Goal: Find contact information: Find contact information

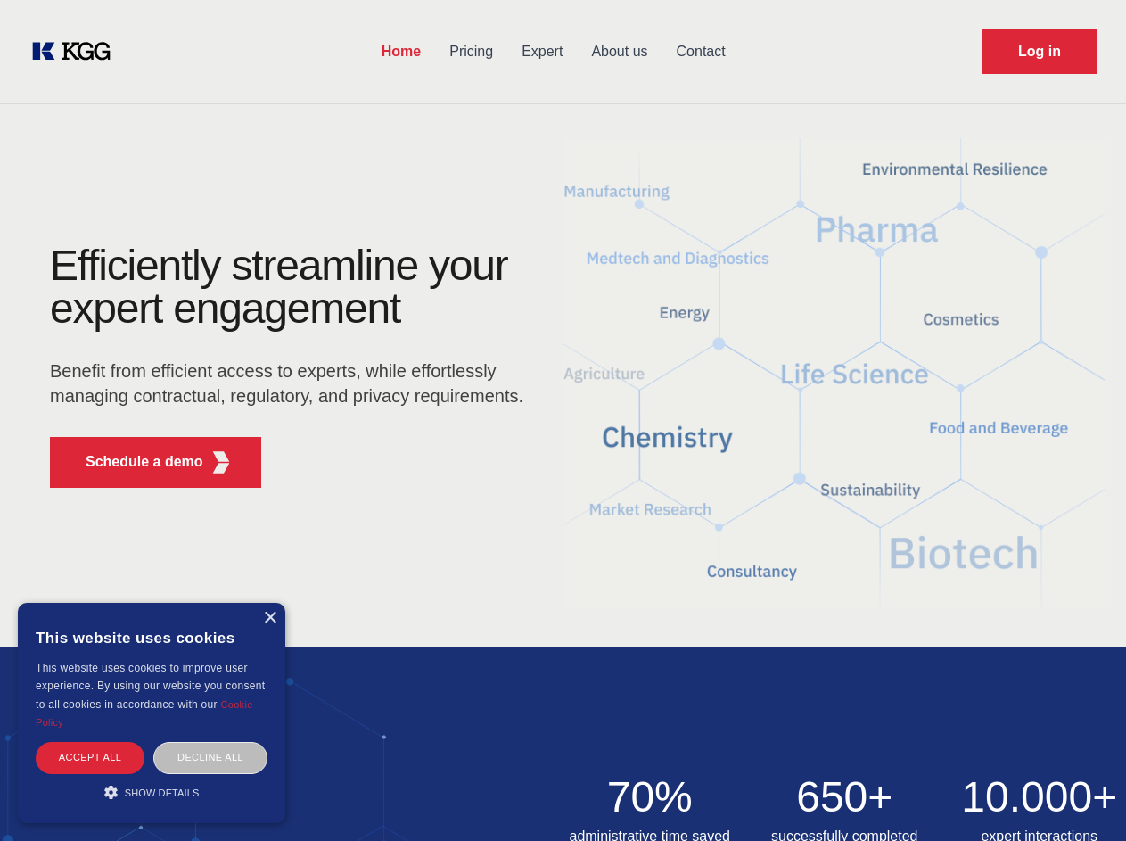
click at [563, 420] on div "Efficiently streamline your expert engagement Benefit from efficient access to …" at bounding box center [292, 373] width 542 height 258
click at [134, 462] on p "Schedule a demo" at bounding box center [145, 461] width 118 height 21
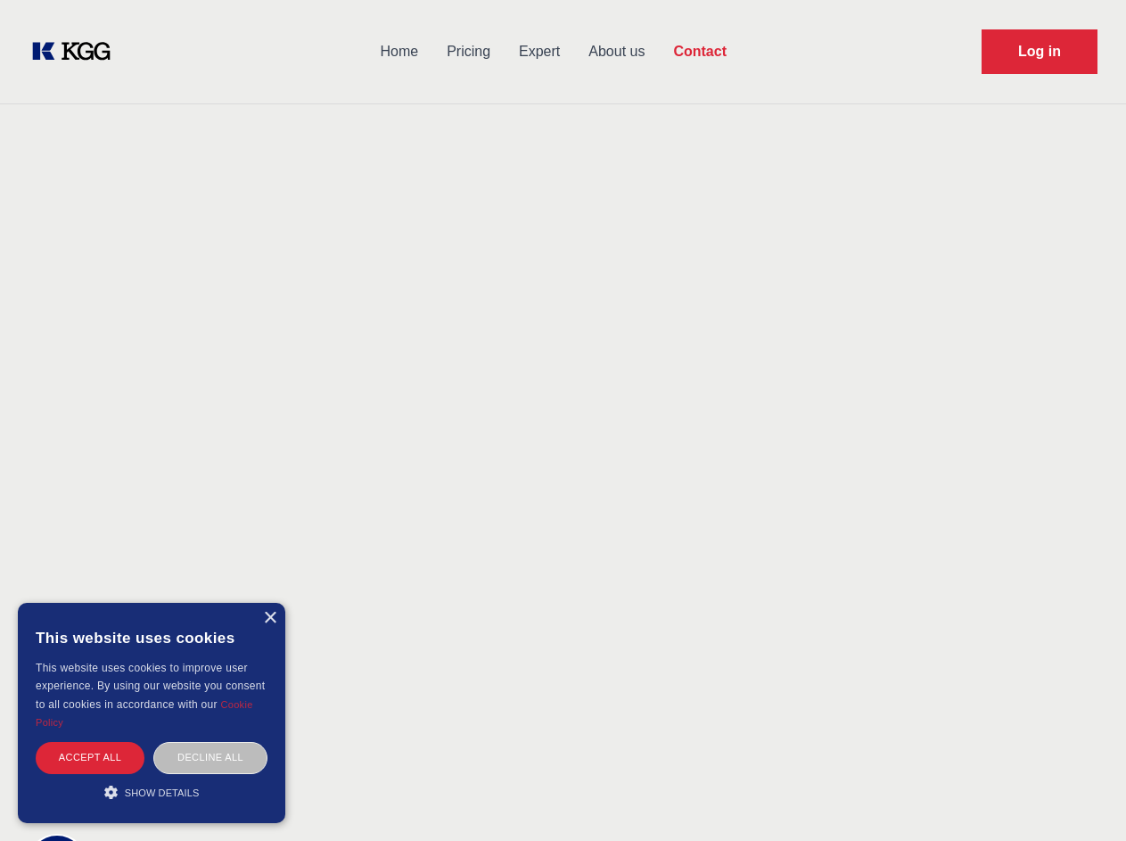
click at [269, 618] on div "× This website uses cookies This website uses cookies to improve user experienc…" at bounding box center [152, 713] width 268 height 220
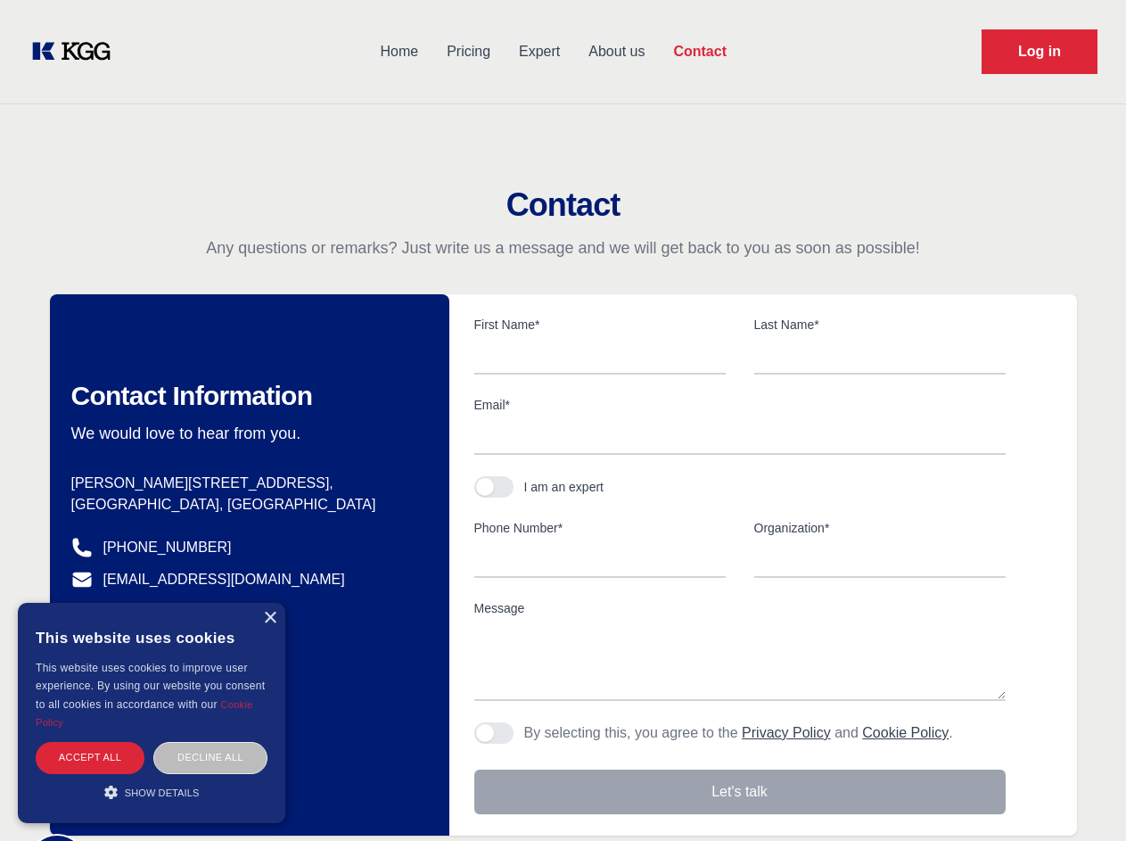
click at [90, 757] on div "Accept all" at bounding box center [90, 757] width 109 height 31
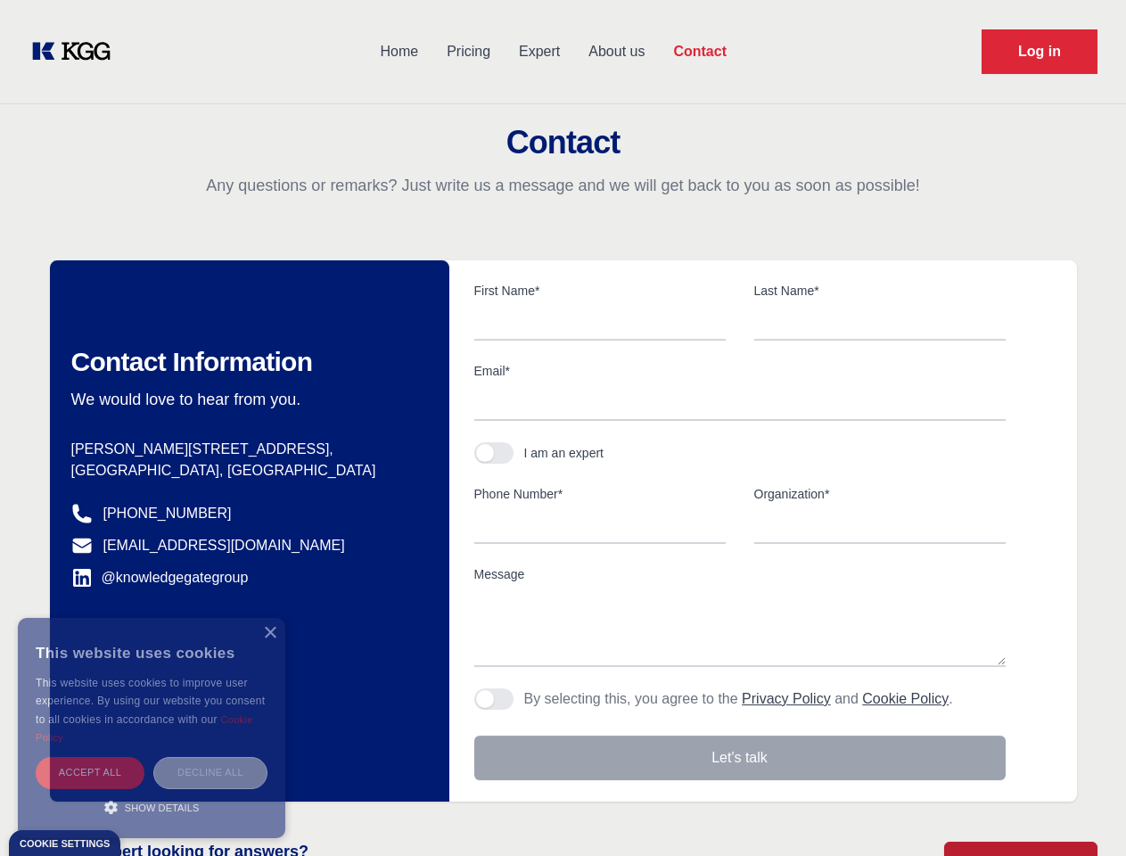
click at [210, 757] on div "Decline all" at bounding box center [210, 772] width 114 height 31
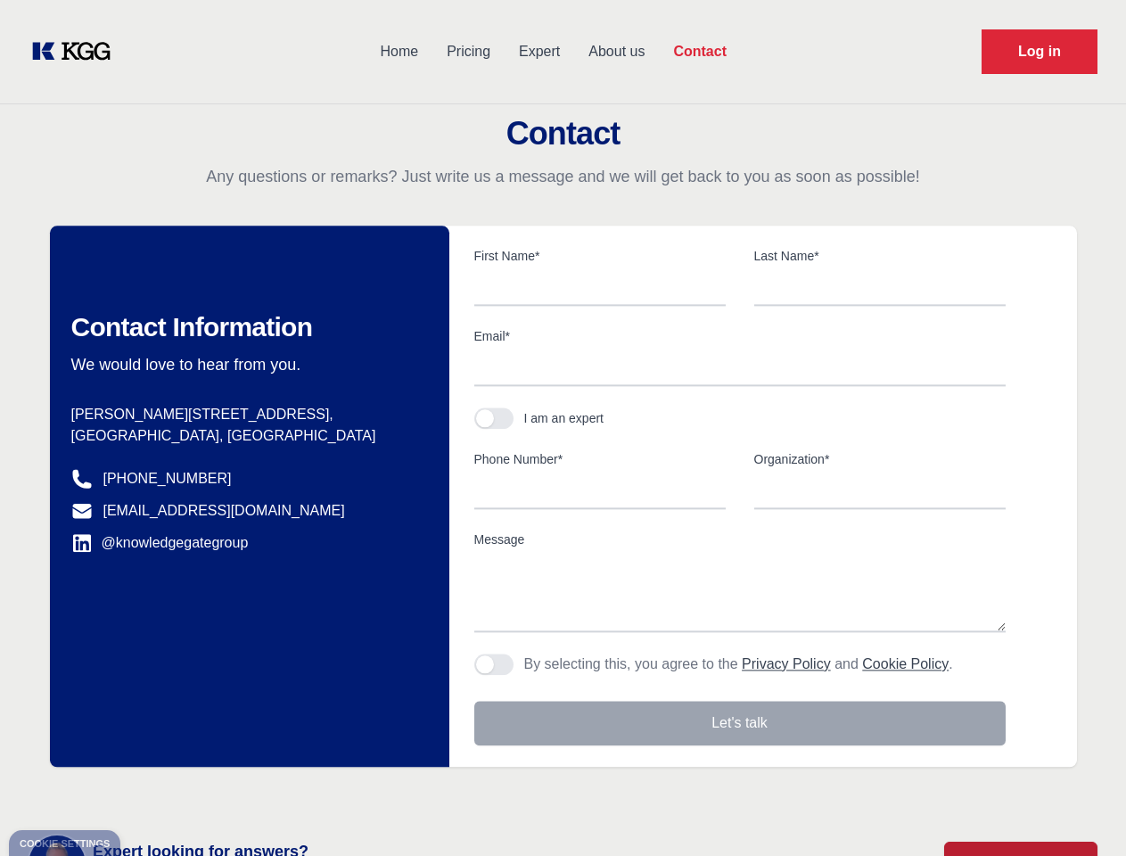
click at [152, 792] on main "Contact Any questions or remarks? Just write us a message and we will get back …" at bounding box center [563, 464] width 1126 height 928
